Goal: Task Accomplishment & Management: Use online tool/utility

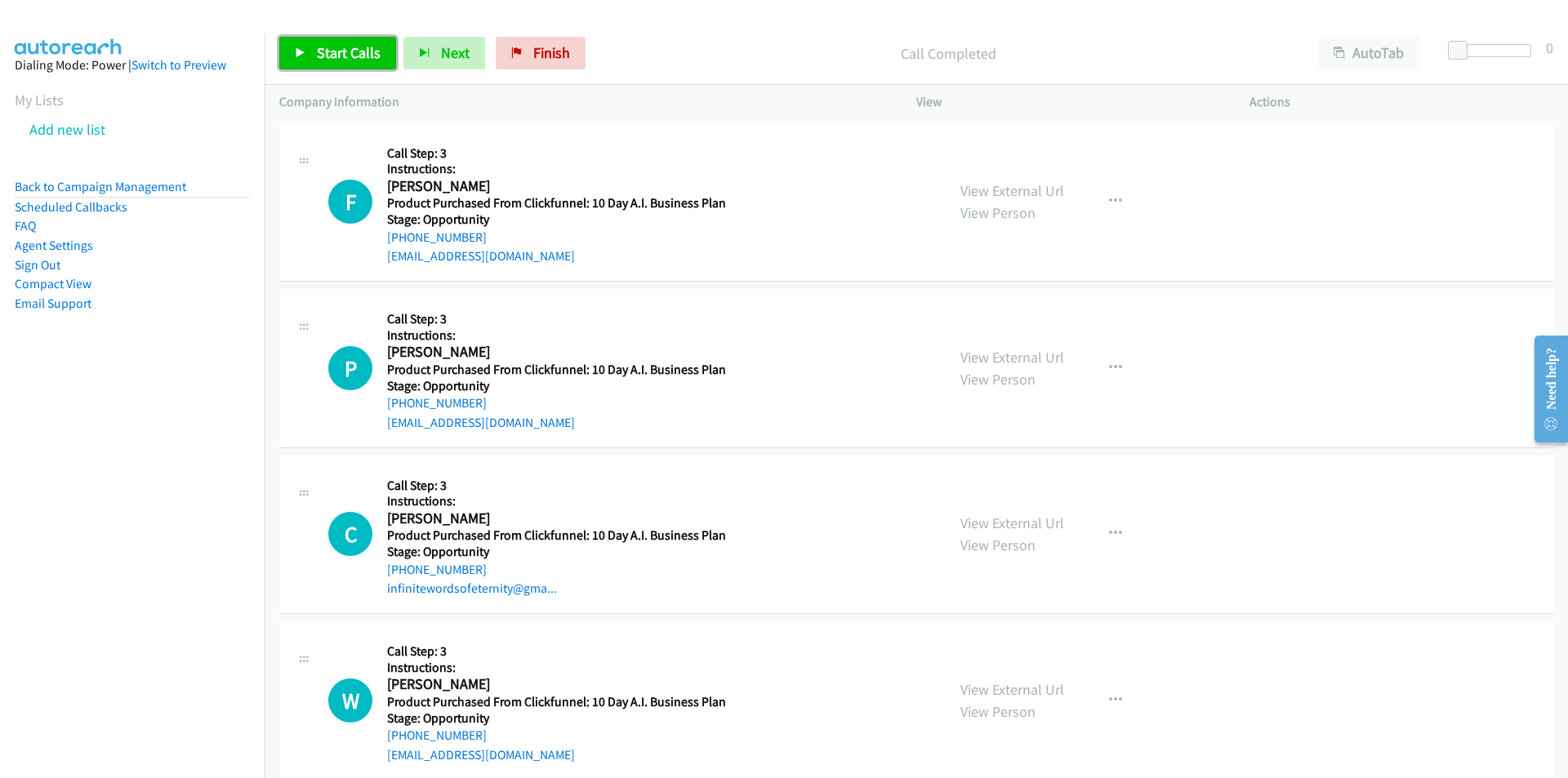
click at [331, 63] on link "Start Calls" at bounding box center [338, 53] width 117 height 33
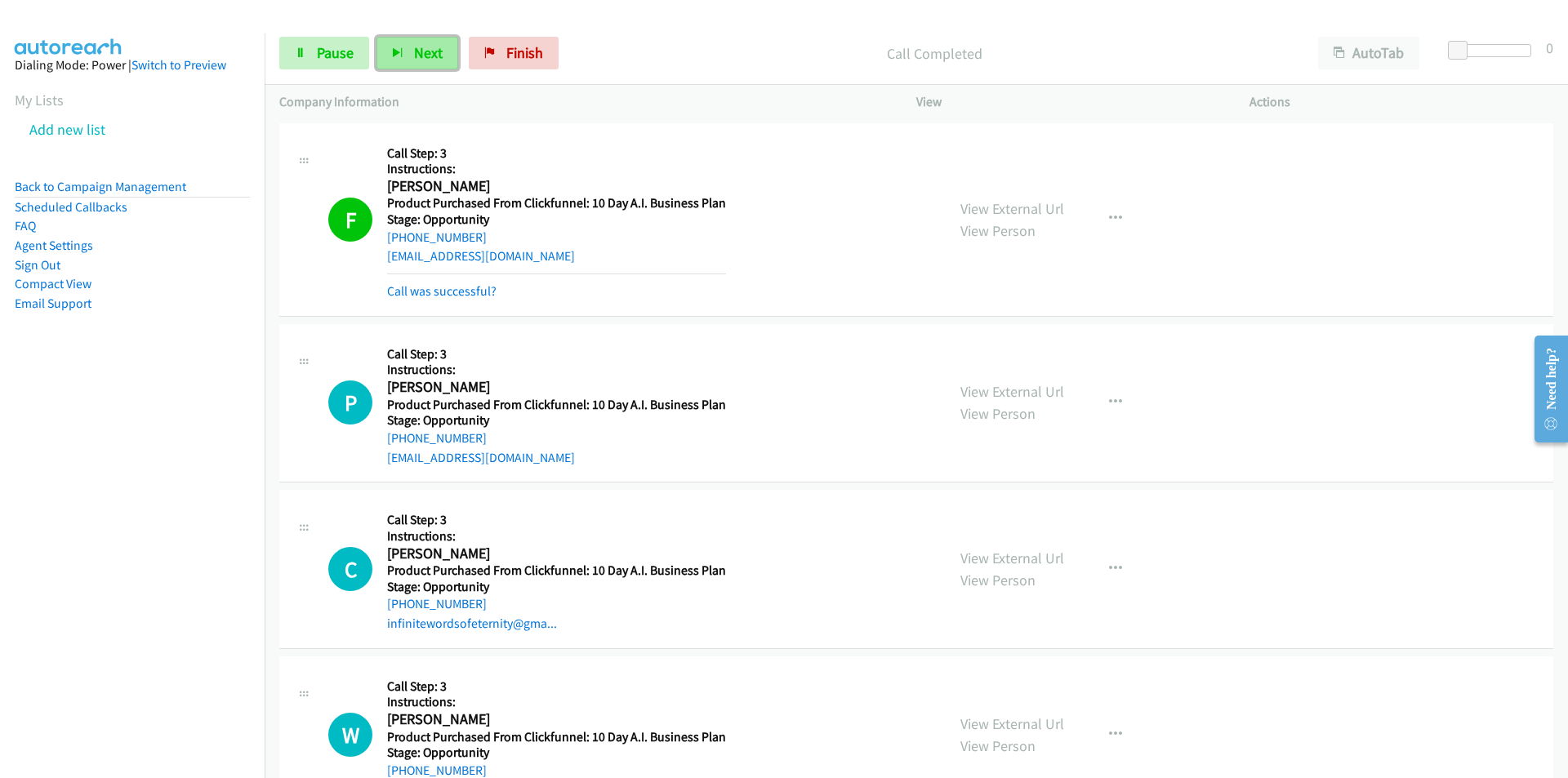
click at [427, 49] on span "Next" at bounding box center [427, 52] width 28 height 19
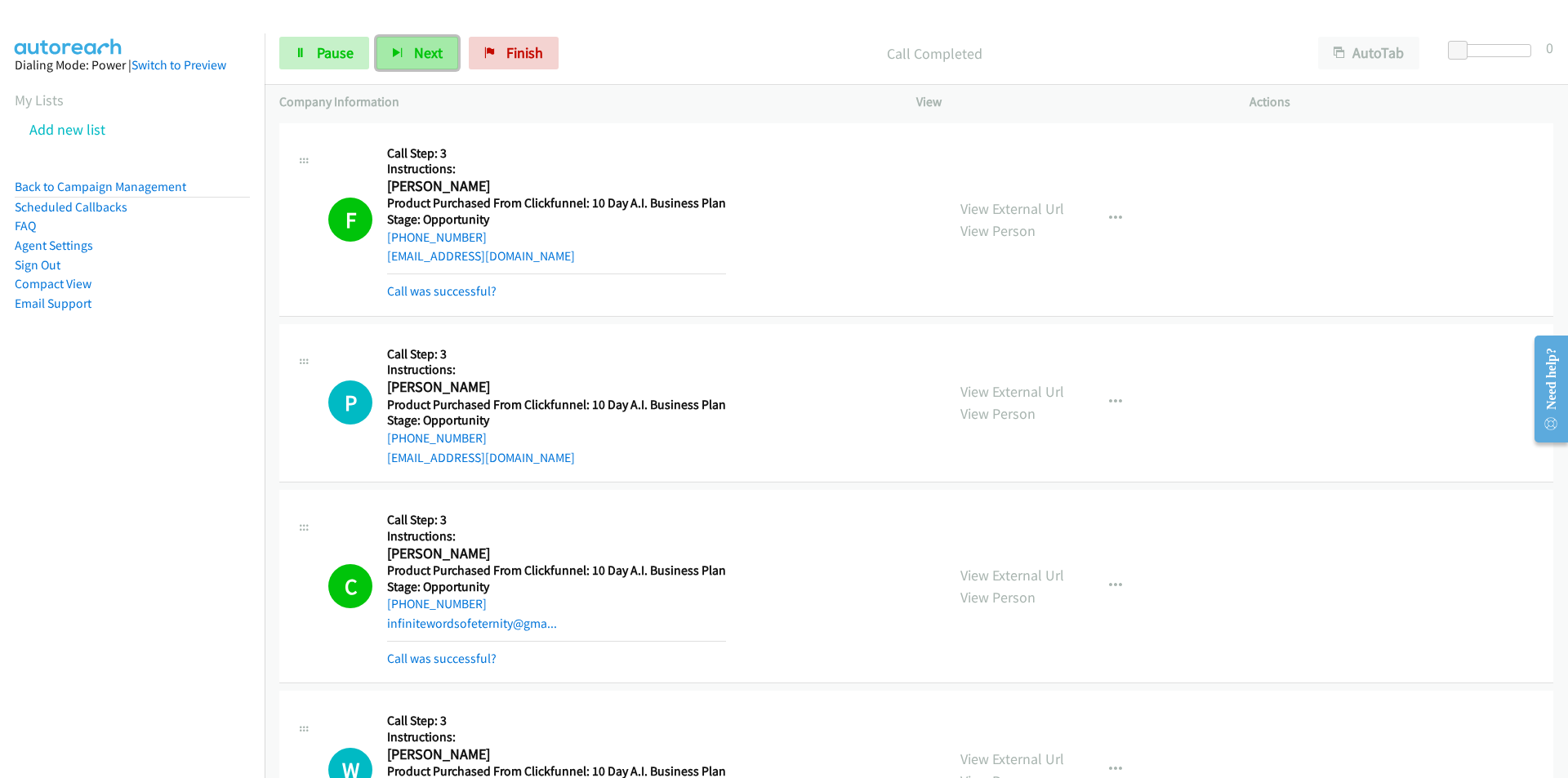
click at [424, 47] on span "Next" at bounding box center [427, 52] width 28 height 19
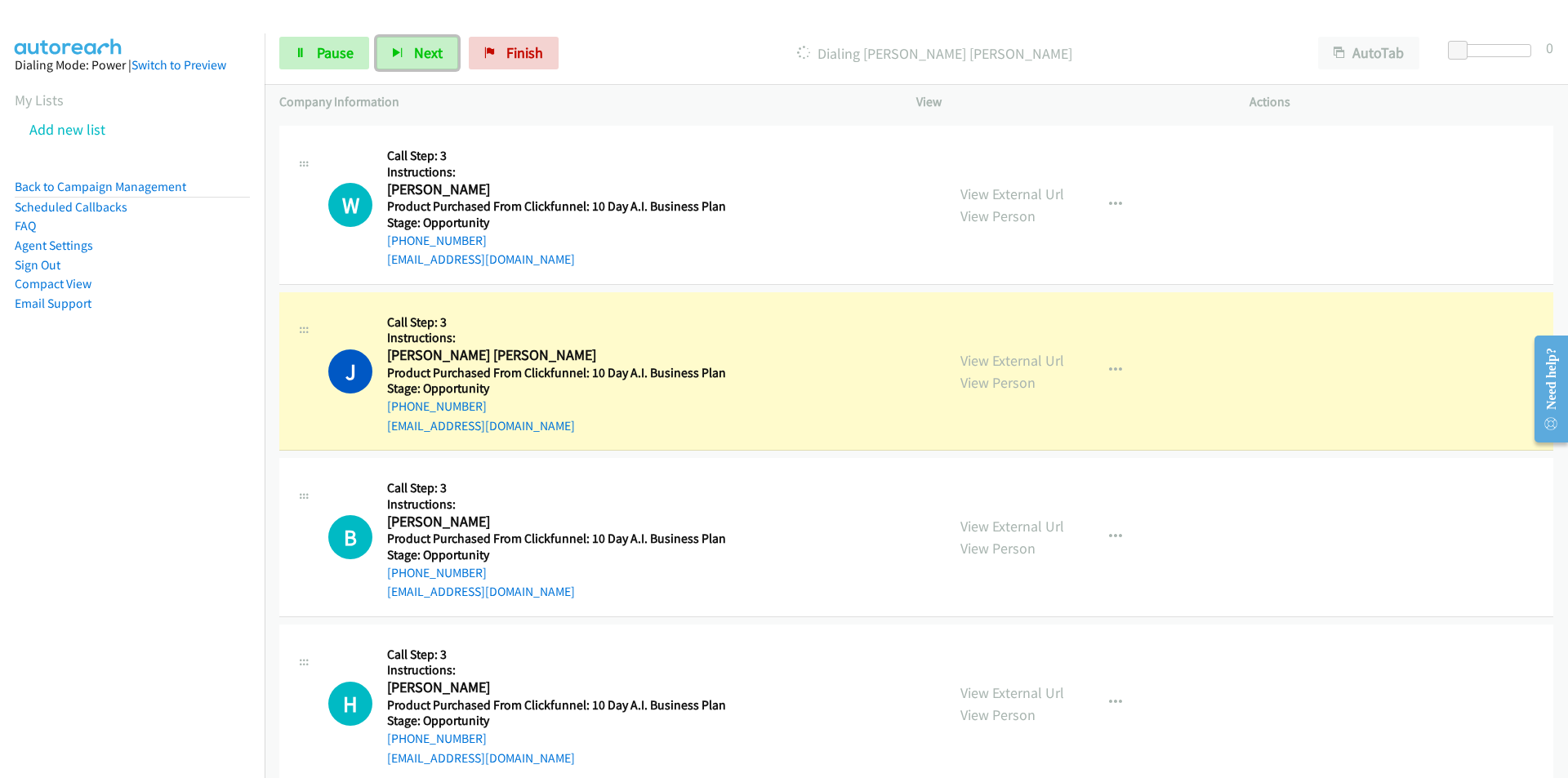
scroll to position [610, 0]
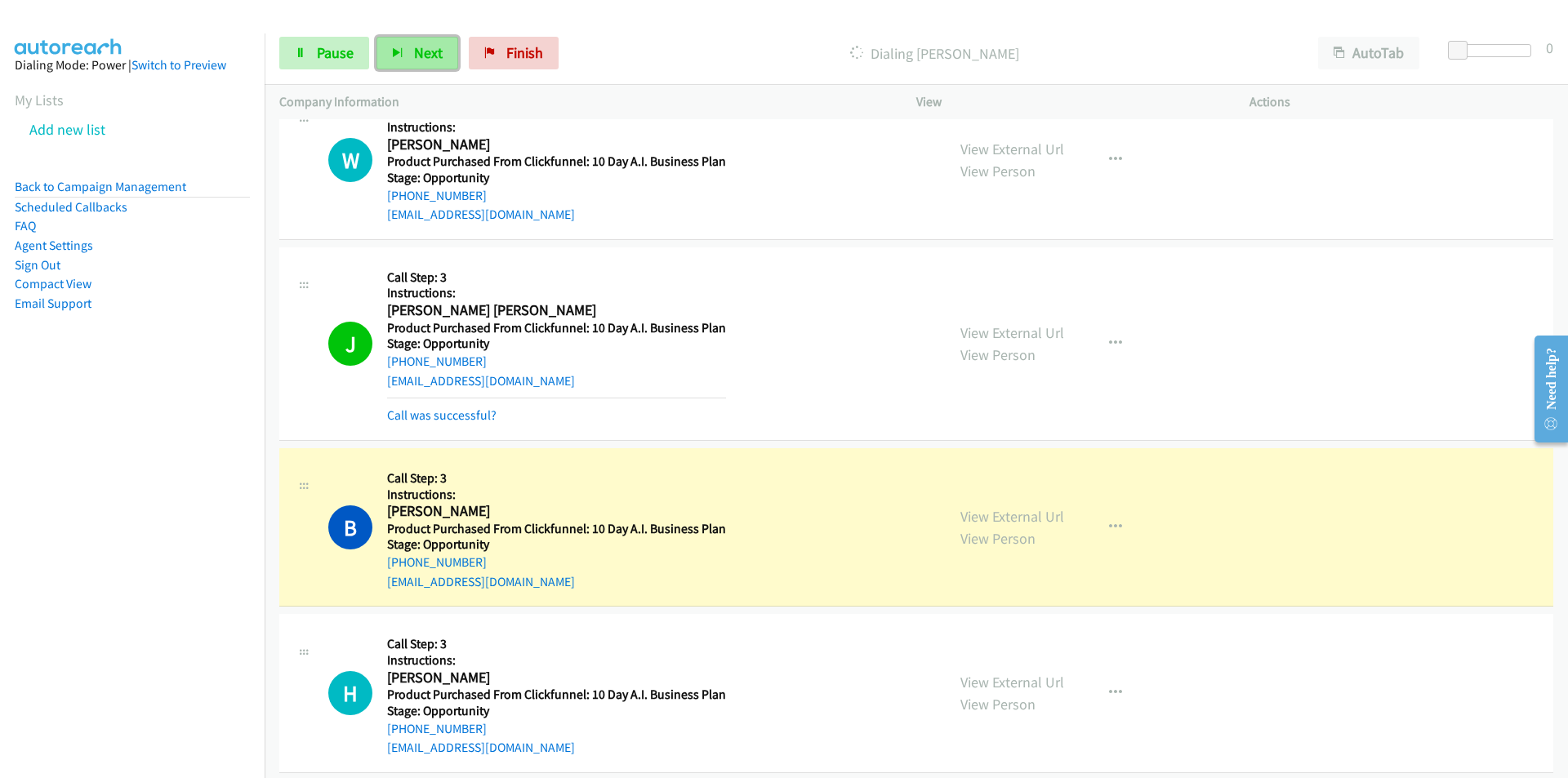
click at [403, 49] on button "Next" at bounding box center [416, 53] width 81 height 33
click at [418, 52] on span "Next" at bounding box center [427, 52] width 28 height 19
click at [340, 46] on span "Pause" at bounding box center [335, 52] width 37 height 19
click at [447, 57] on span "Next" at bounding box center [455, 52] width 28 height 19
click at [340, 50] on span "Start Calls" at bounding box center [349, 52] width 64 height 19
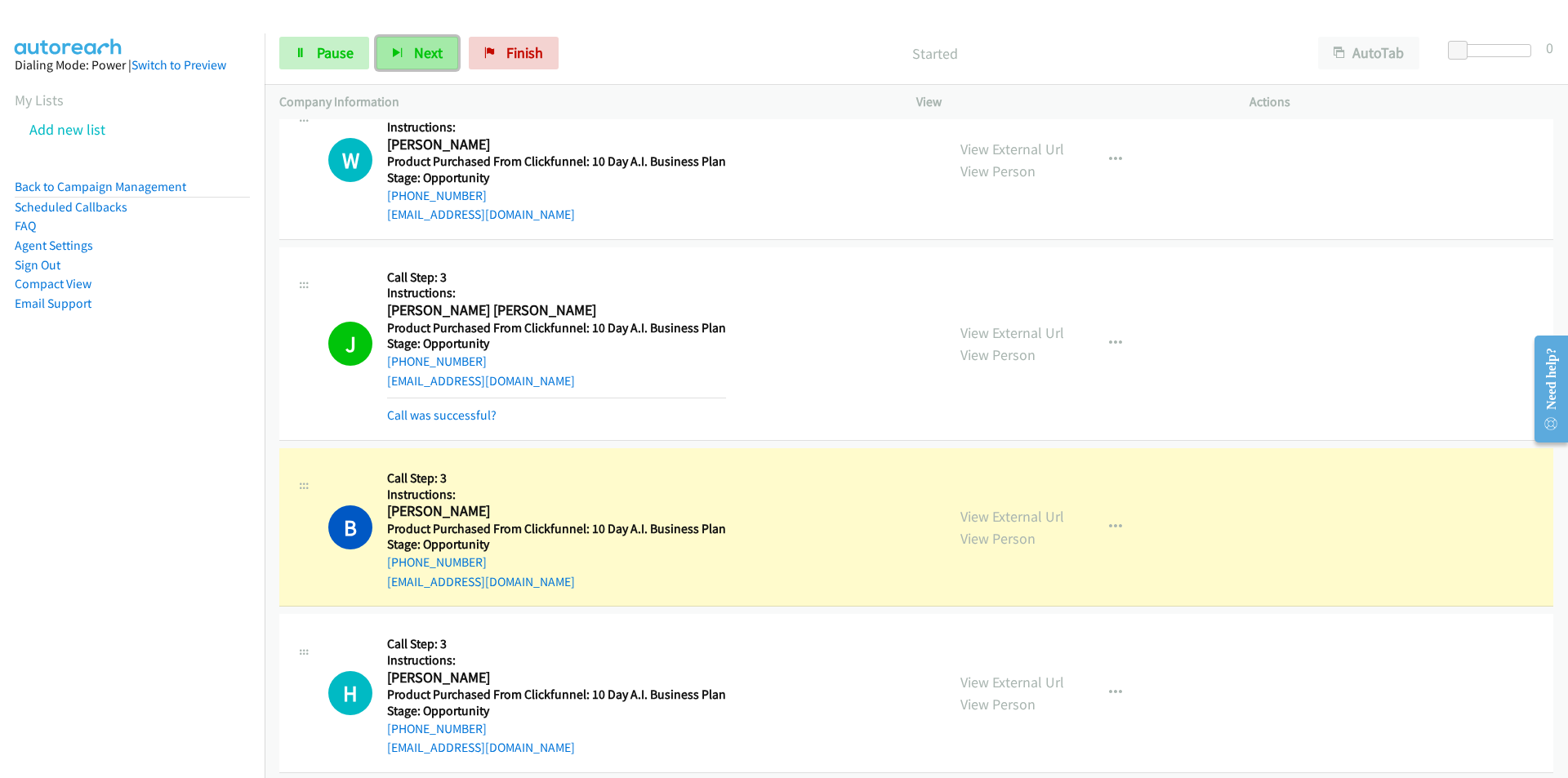
click at [430, 56] on span "Next" at bounding box center [427, 52] width 28 height 19
click at [546, 49] on link "Finish" at bounding box center [514, 53] width 90 height 33
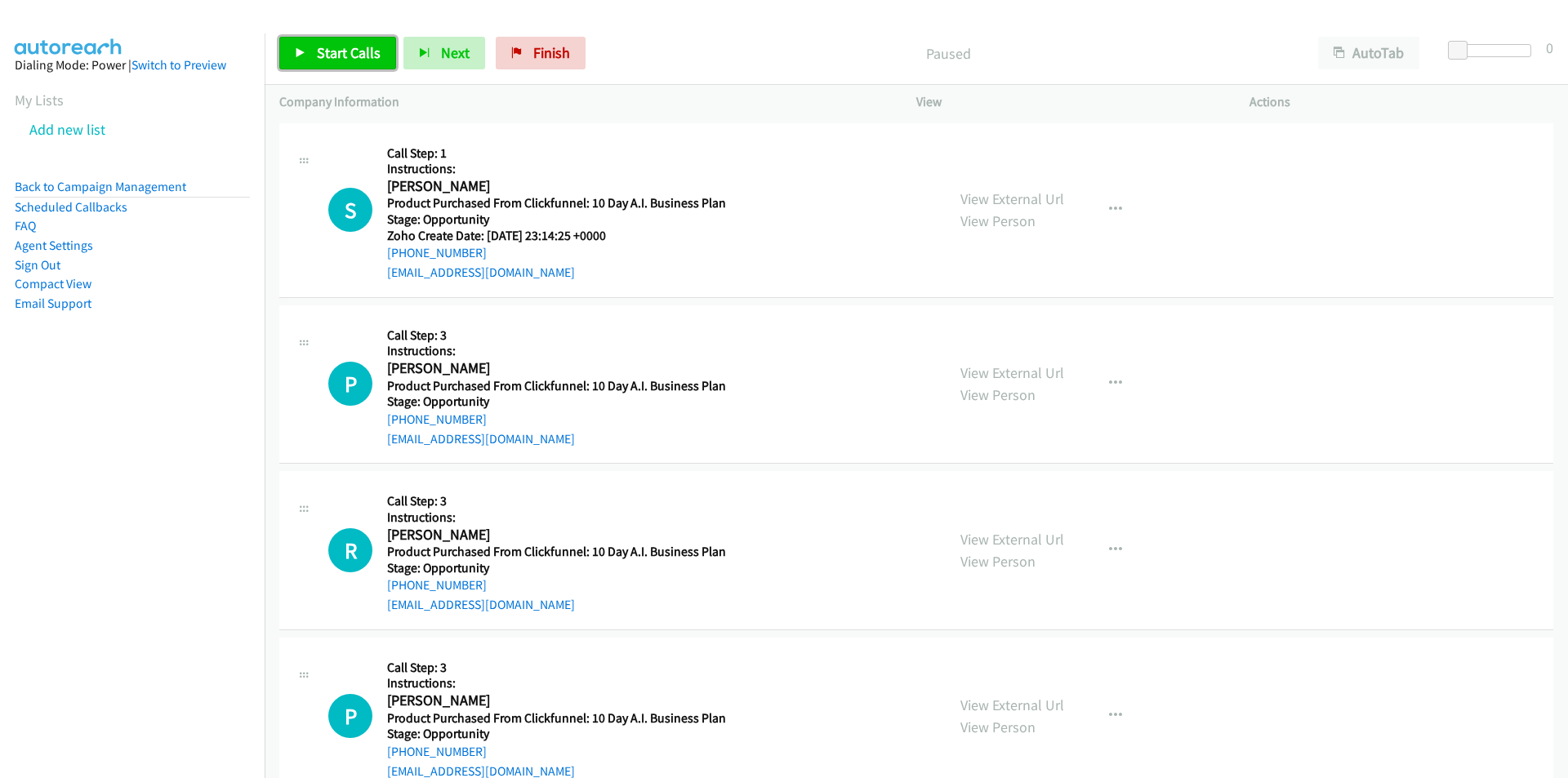
click at [342, 39] on link "Start Calls" at bounding box center [338, 53] width 117 height 33
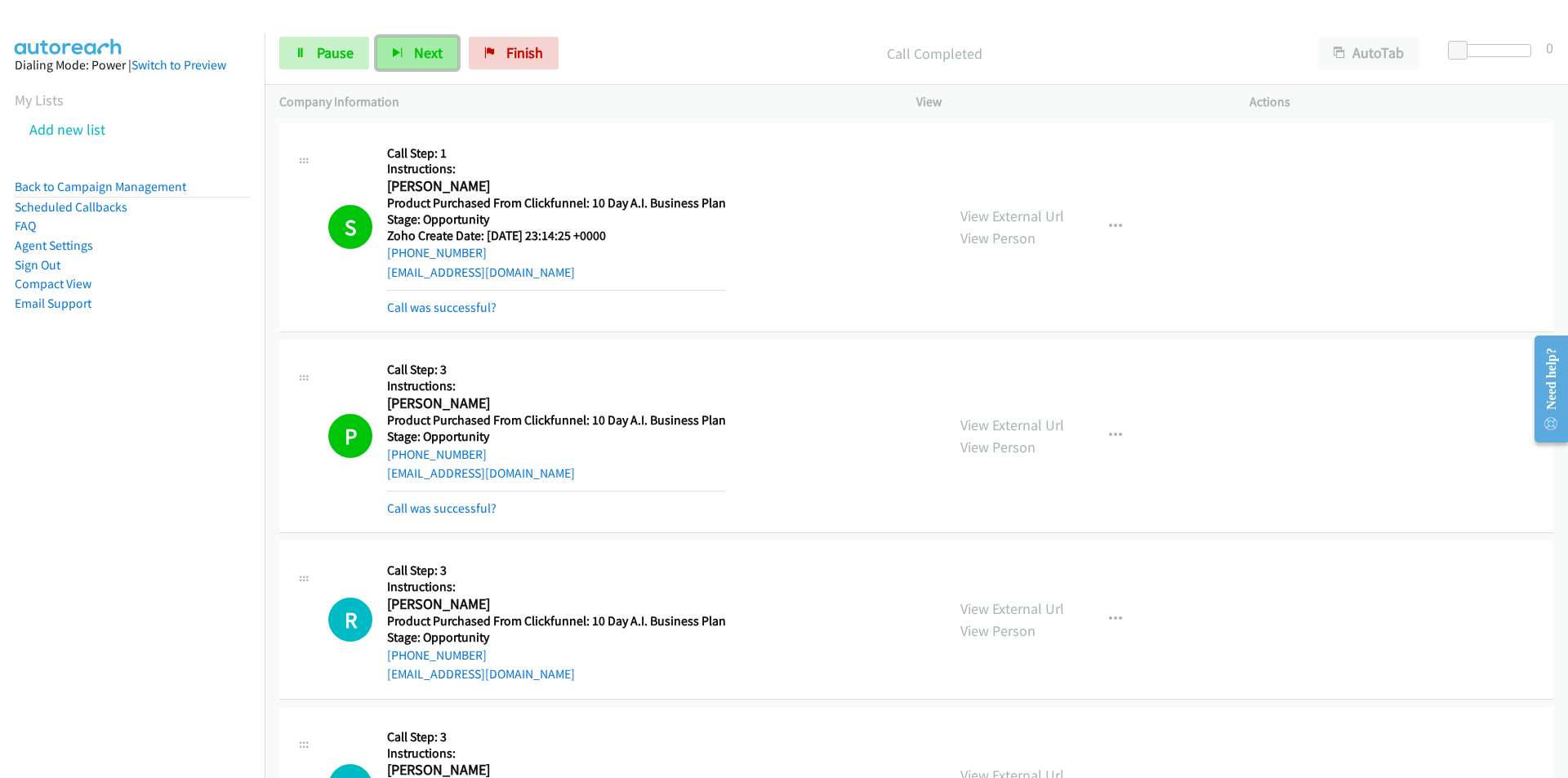
click at [432, 52] on span "Next" at bounding box center [427, 52] width 28 height 19
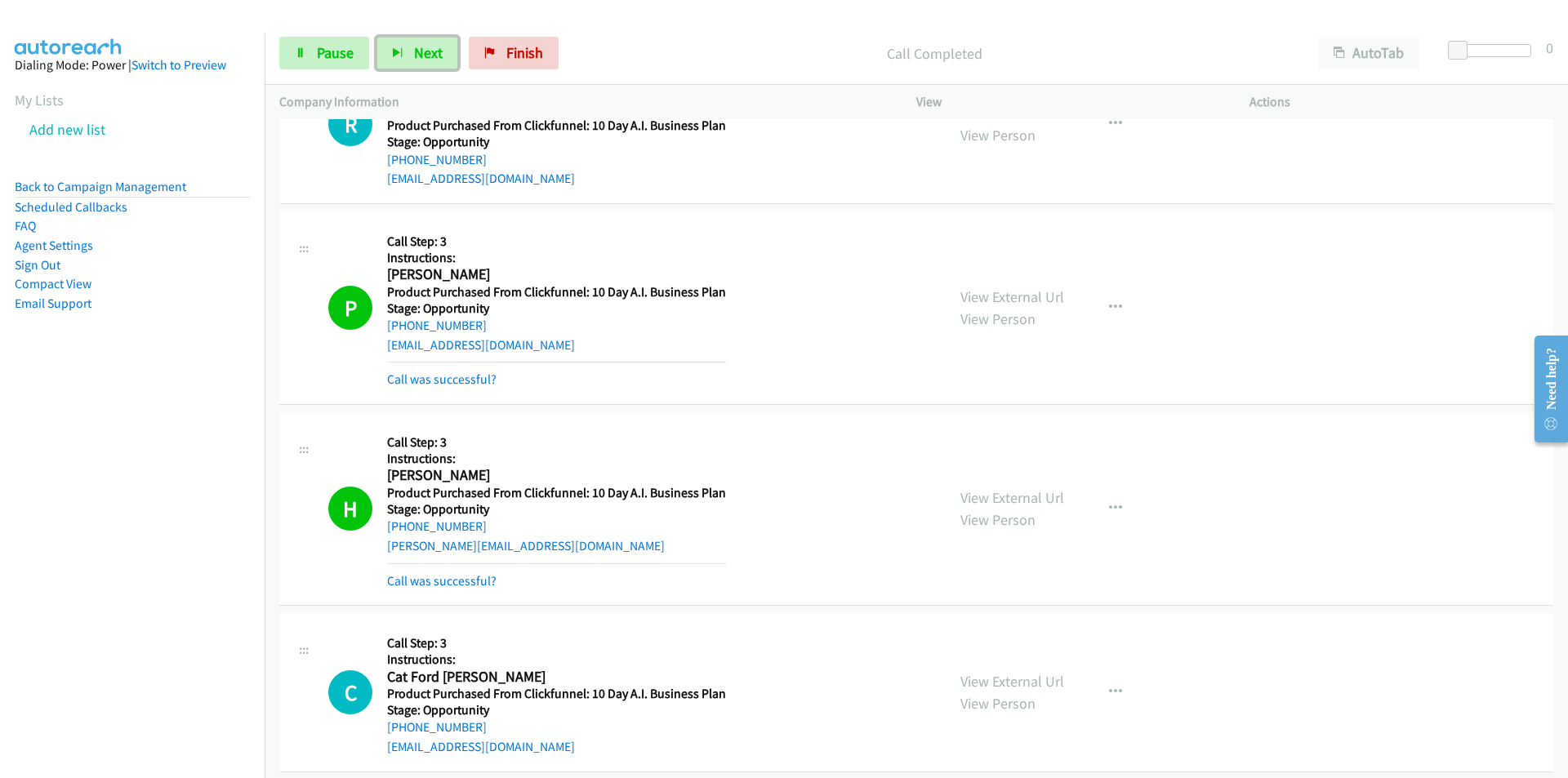
scroll to position [1062, 0]
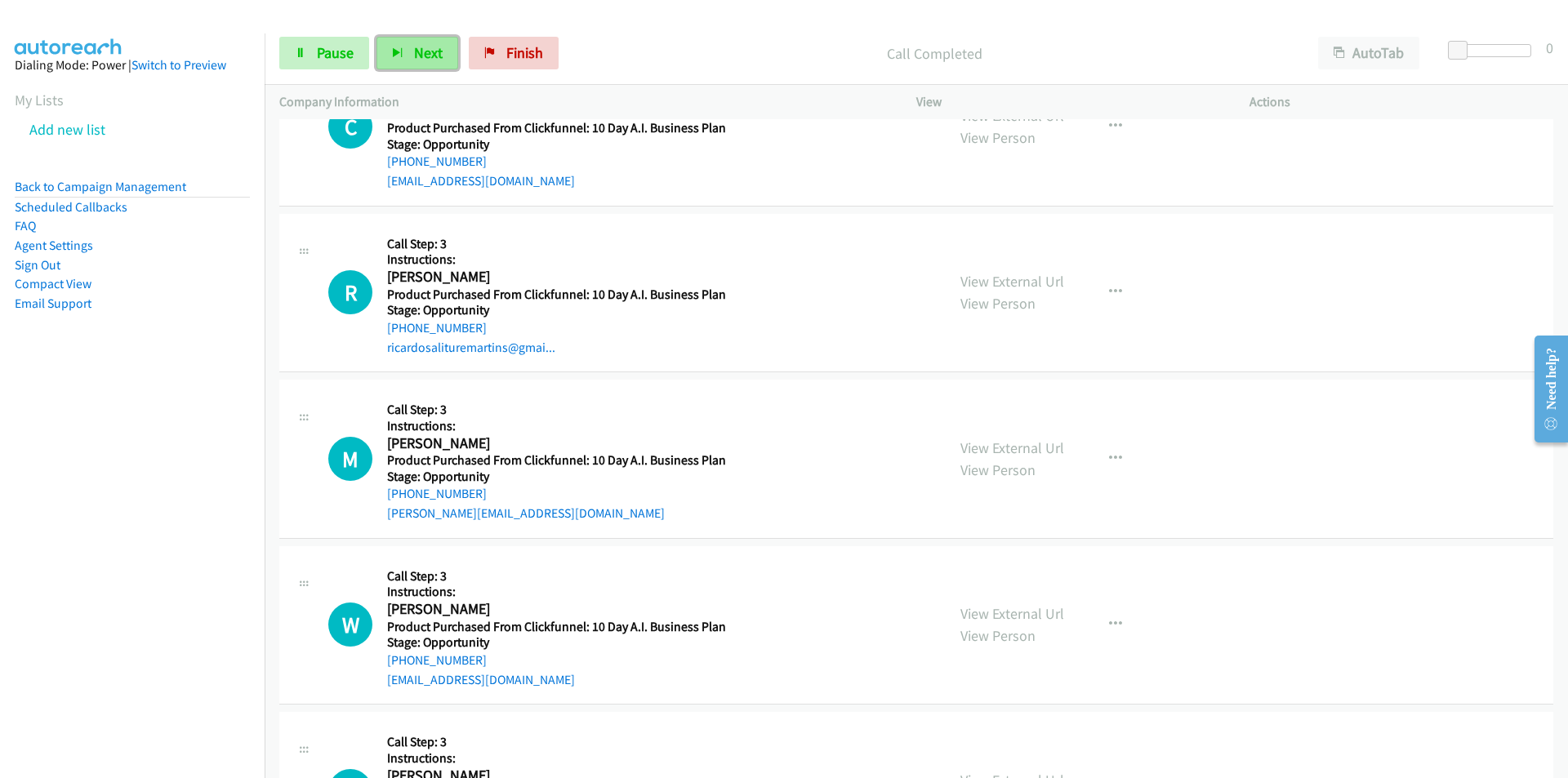
click at [424, 65] on button "Next" at bounding box center [416, 53] width 81 height 33
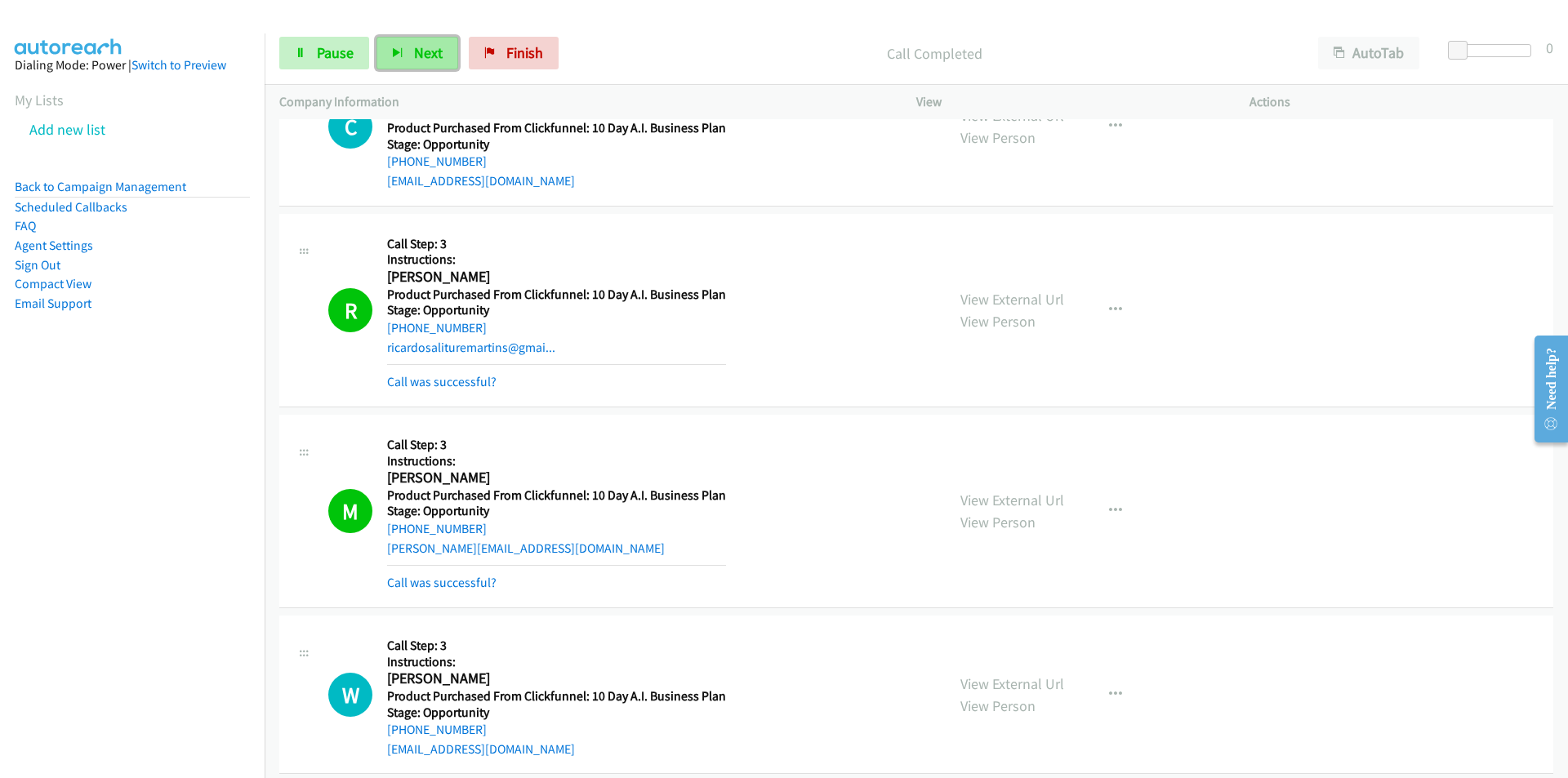
click at [406, 38] on button "Next" at bounding box center [416, 53] width 81 height 33
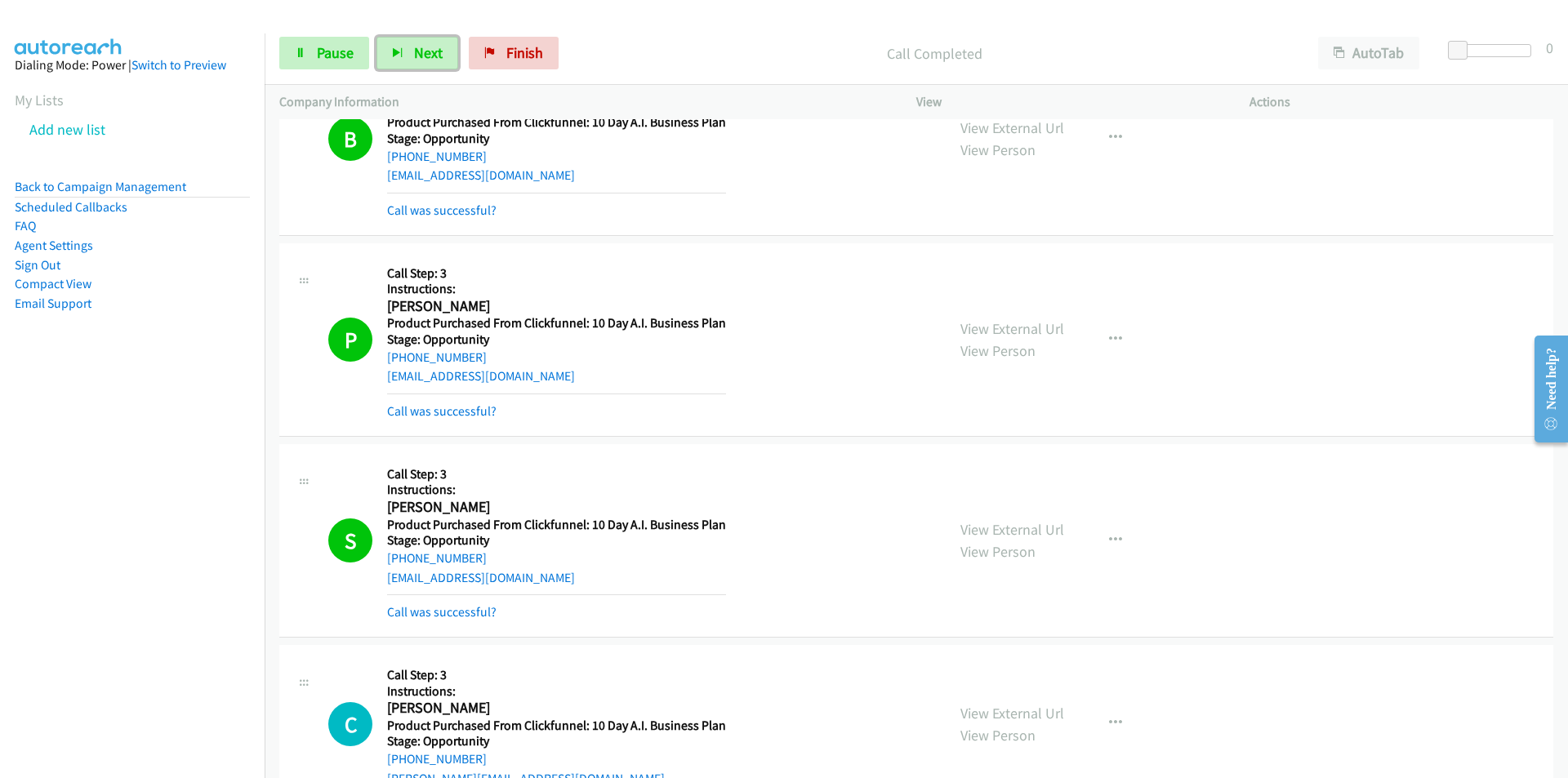
scroll to position [1812, 0]
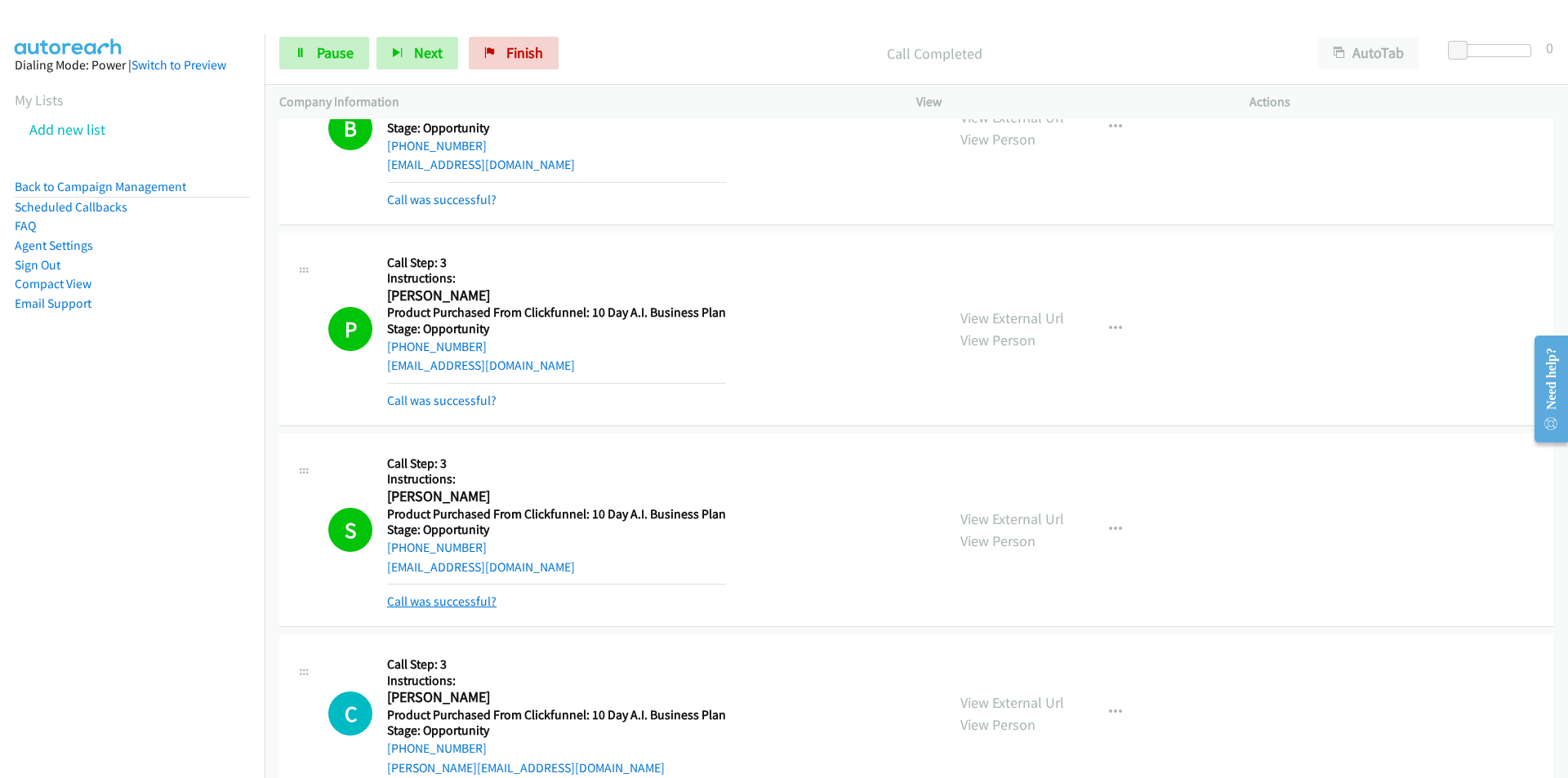
click at [460, 602] on link "Call was successful?" at bounding box center [442, 601] width 110 height 16
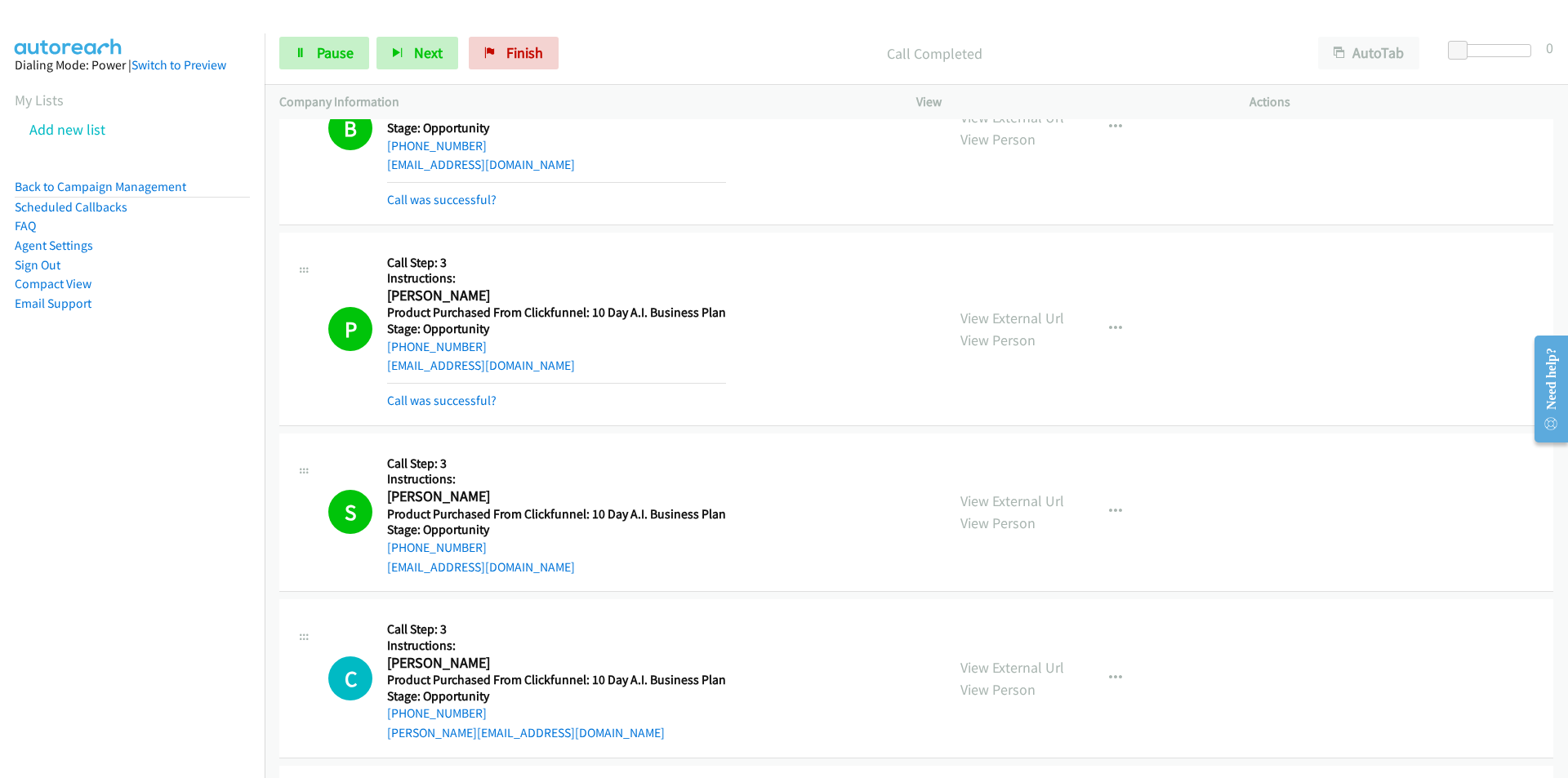
click at [577, 572] on div "[EMAIL_ADDRESS][DOMAIN_NAME]" at bounding box center [557, 567] width 339 height 19
click at [373, 573] on div "S Callback Scheduled Call Step: 3 Instructions: Sara Payne America/Chicago Prod…" at bounding box center [630, 513] width 602 height 129
copy link "[EMAIL_ADDRESS][DOMAIN_NAME]"
